Goal: Register for event/course: Register for event/course

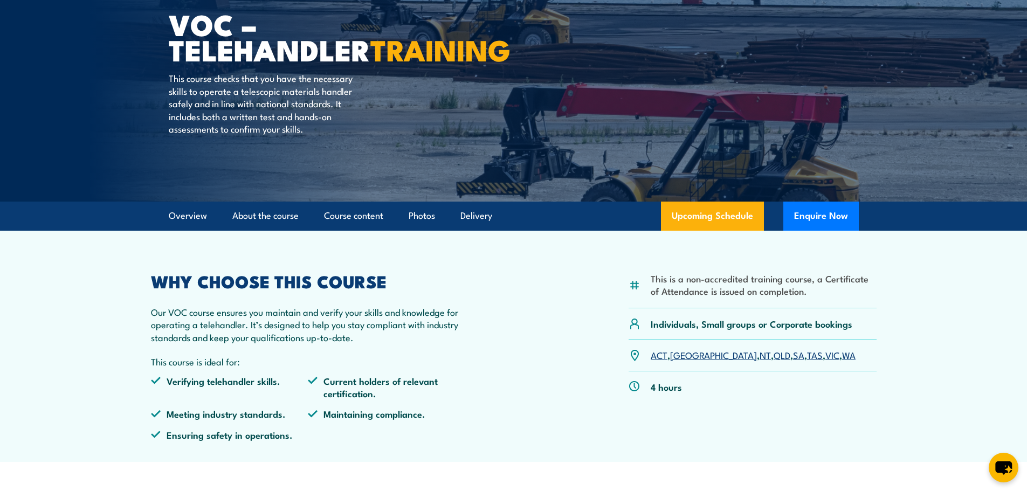
scroll to position [108, 0]
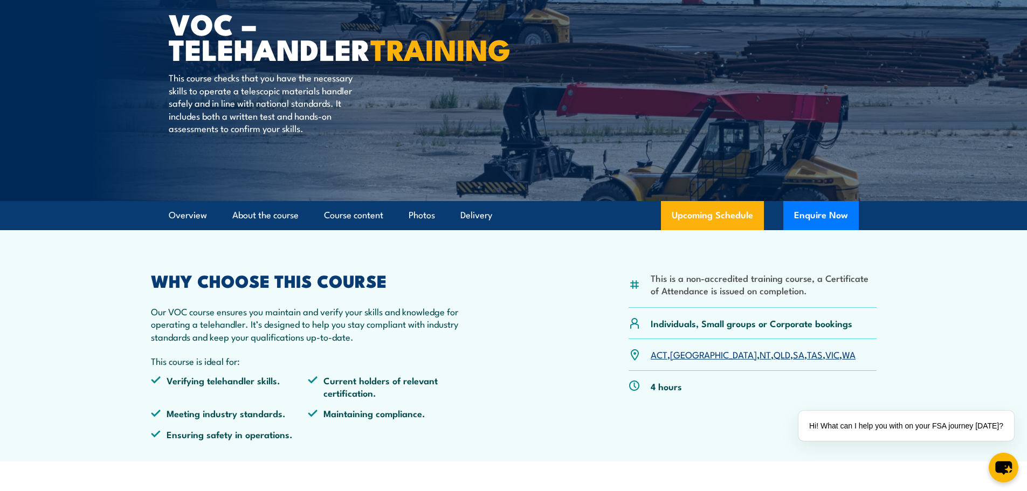
click at [774, 353] on link "QLD" at bounding box center [782, 354] width 17 height 13
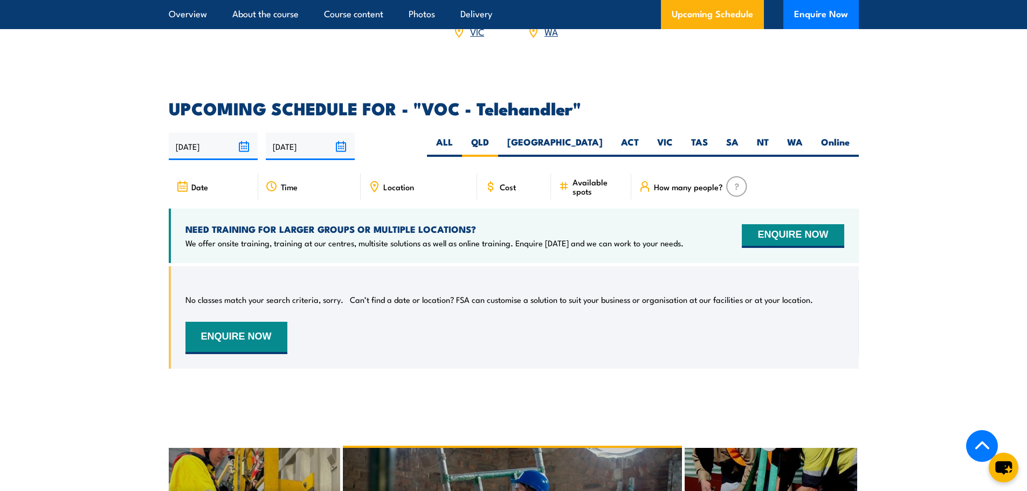
scroll to position [1541, 0]
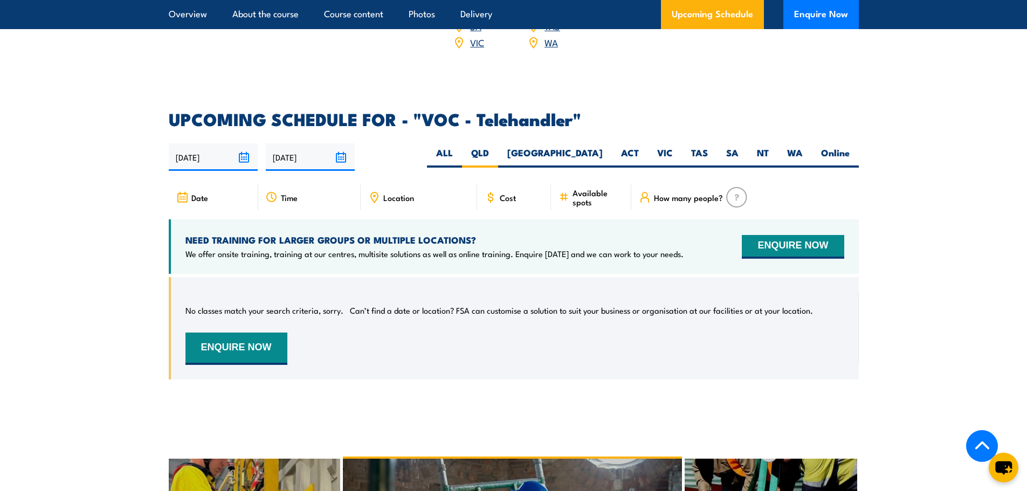
click at [400, 196] on span "Location" at bounding box center [398, 197] width 31 height 9
